Goal: Find specific page/section: Find specific page/section

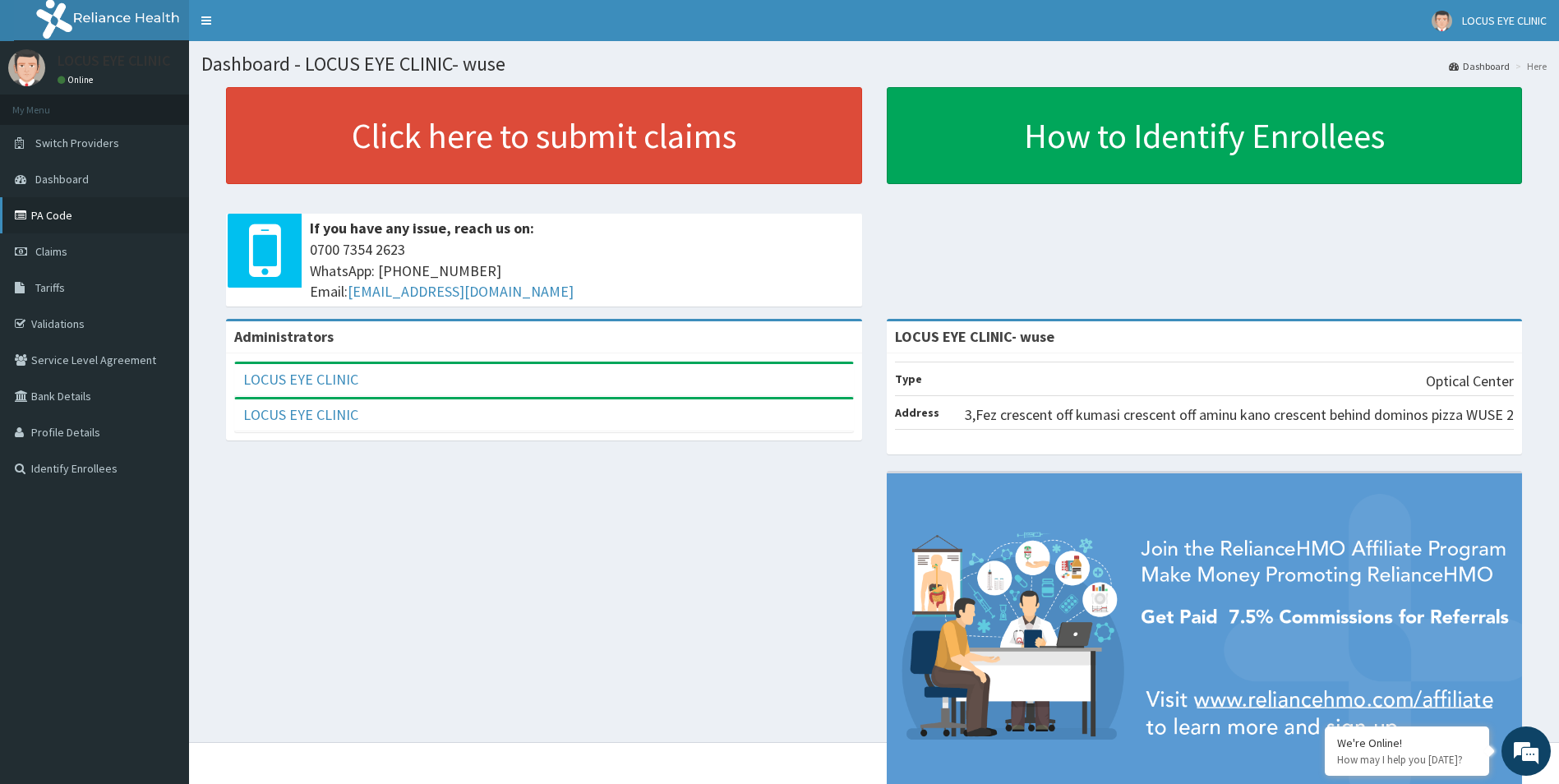
click at [77, 214] on link "PA Code" at bounding box center [94, 215] width 189 height 36
click at [101, 222] on link "PA Code" at bounding box center [94, 215] width 189 height 36
